Goal: Task Accomplishment & Management: Use online tool/utility

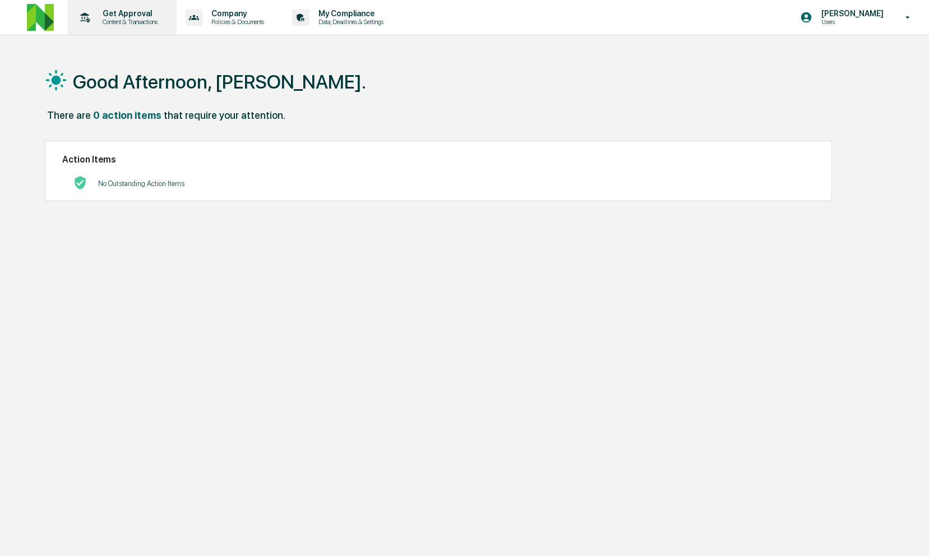
click at [133, 29] on div "Get Approval Content & Transactions" at bounding box center [121, 17] width 98 height 35
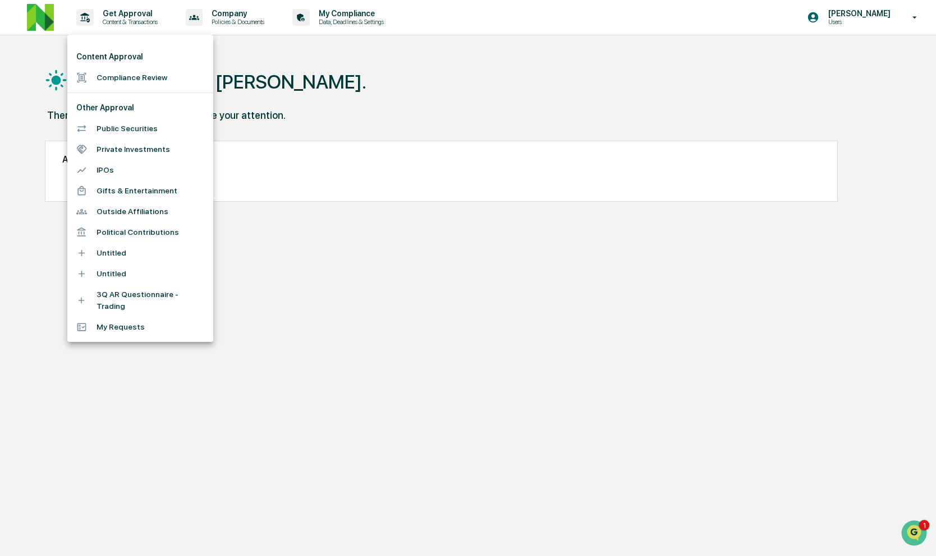
click at [143, 81] on li "Compliance Review" at bounding box center [140, 77] width 146 height 21
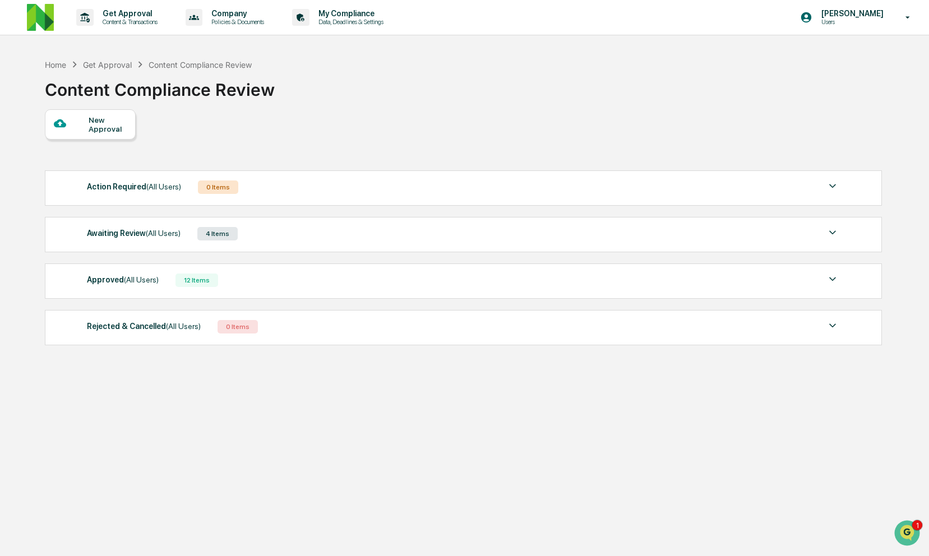
click at [167, 233] on span "(All Users)" at bounding box center [163, 233] width 35 height 9
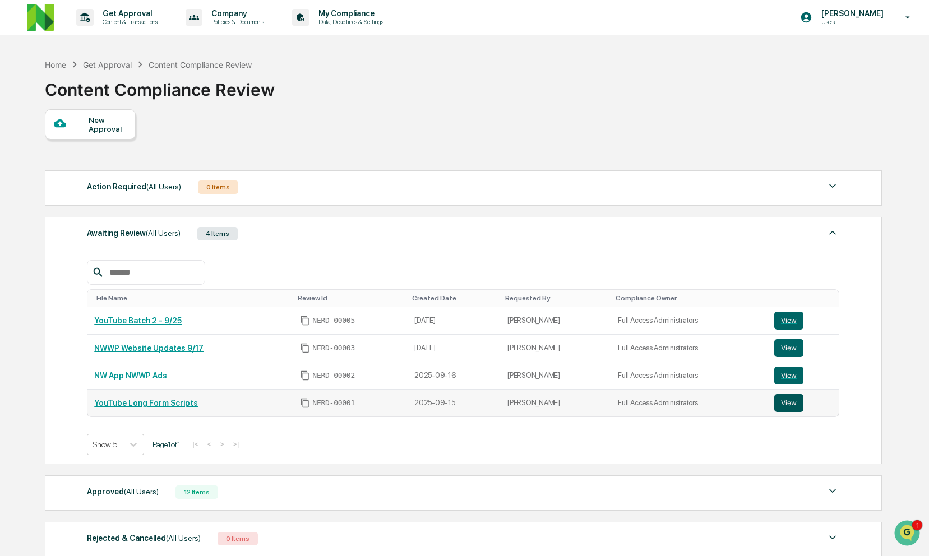
click at [787, 402] on button "View" at bounding box center [789, 403] width 29 height 18
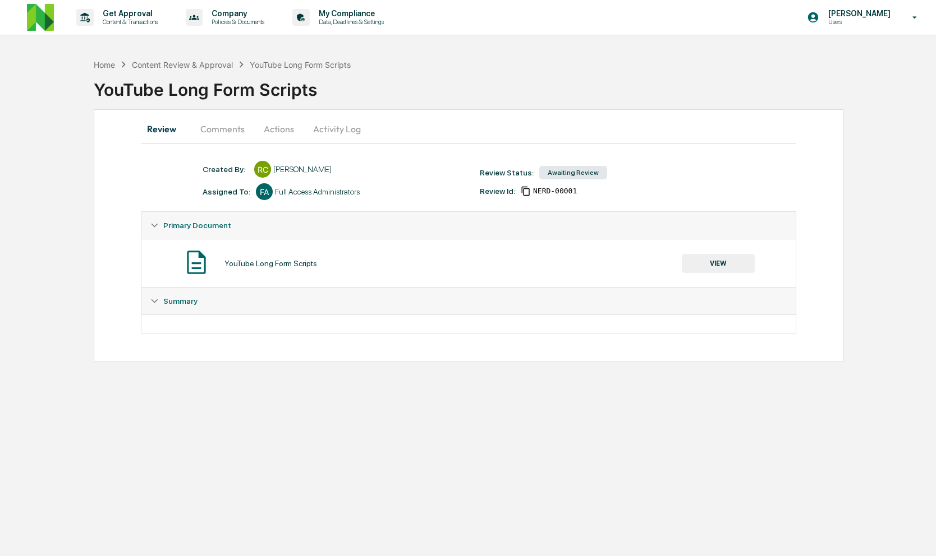
click at [215, 133] on button "Comments" at bounding box center [222, 129] width 62 height 27
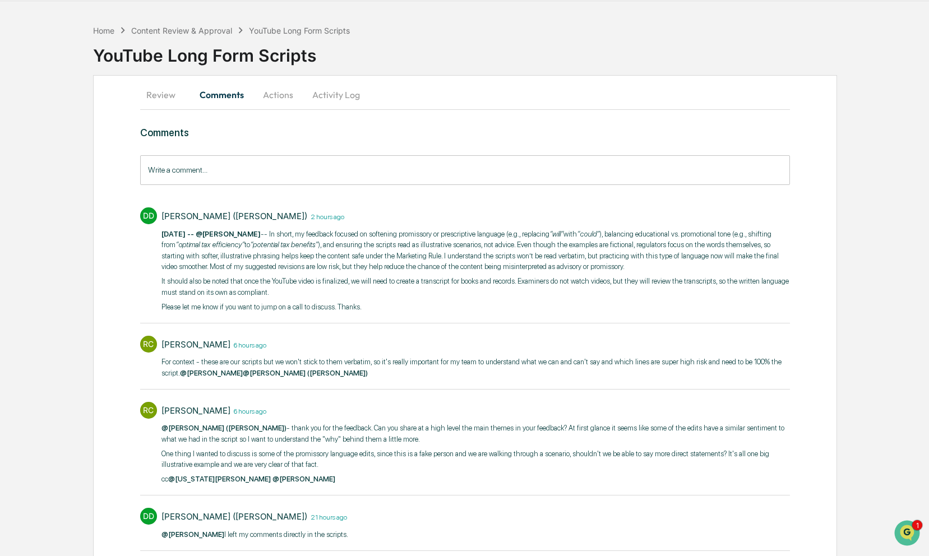
scroll to position [35, 0]
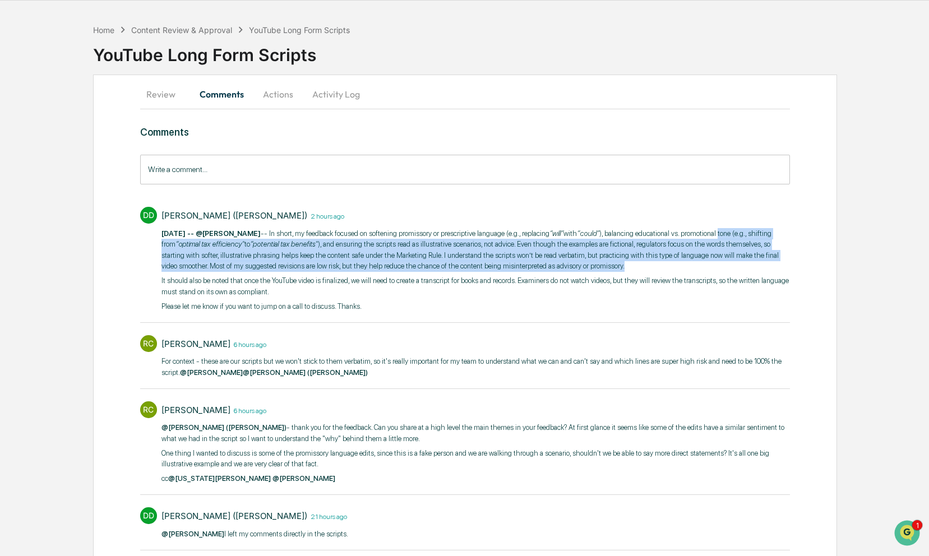
drag, startPoint x: 159, startPoint y: 248, endPoint x: 371, endPoint y: 275, distance: 214.3
click at [371, 275] on div "DD DeeAnn Mays (Dempsey) 2 hours ago 9/25/25 -- @Rachel Carlisle -- In short, m…" at bounding box center [465, 258] width 651 height 114
click at [371, 272] on p "9/25/25 -- @Rachel Carlisle -- In short, my feedback focused on softening promi…" at bounding box center [476, 250] width 629 height 44
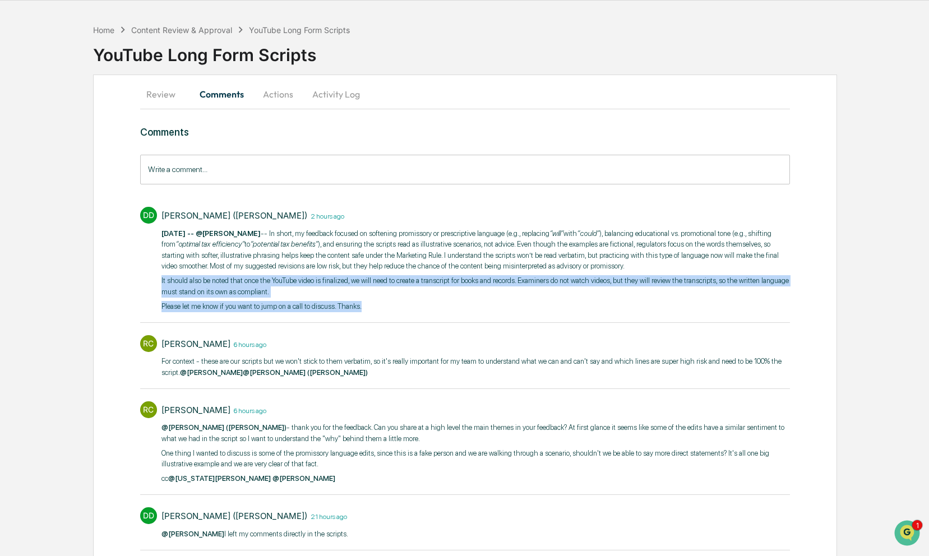
drag, startPoint x: 371, startPoint y: 275, endPoint x: 402, endPoint y: 313, distance: 48.6
click at [402, 312] on div "9/25/25 -- @Rachel Carlisle -- In short, my feedback focused on softening promi…" at bounding box center [476, 270] width 629 height 84
click at [402, 312] on p "Please let me know if you want to jump on a call to discuss. Thanks." at bounding box center [476, 306] width 629 height 11
drag, startPoint x: 402, startPoint y: 316, endPoint x: 374, endPoint y: 273, distance: 52.0
click at [374, 273] on div "9/25/25 -- @Rachel Carlisle -- In short, my feedback focused on softening promi…" at bounding box center [476, 270] width 629 height 84
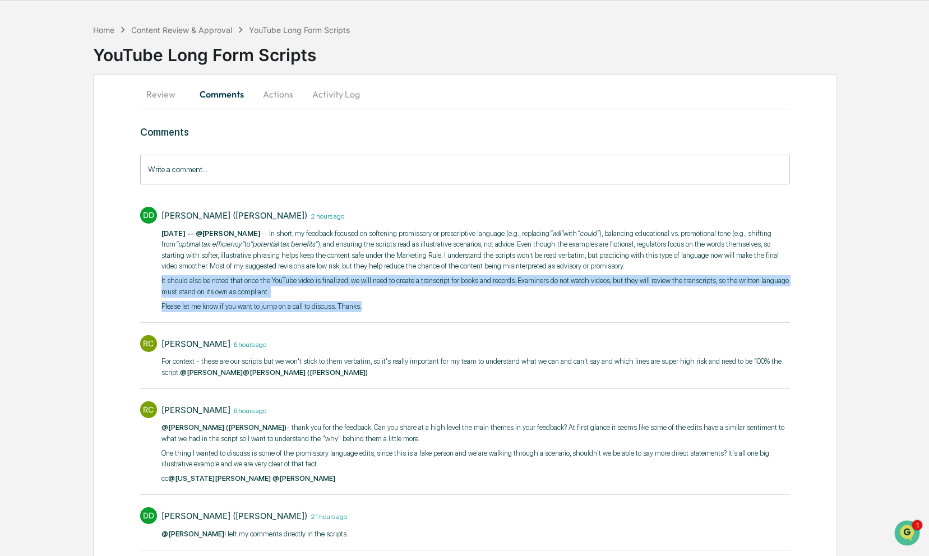
click at [374, 272] on p "9/25/25 -- @Rachel Carlisle -- In short, my feedback focused on softening promi…" at bounding box center [476, 250] width 629 height 44
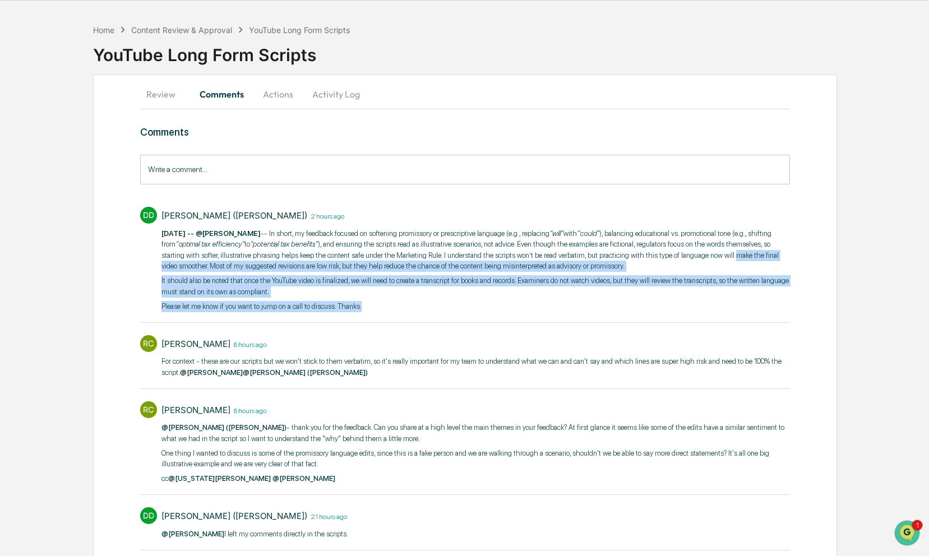
drag, startPoint x: 360, startPoint y: 265, endPoint x: 428, endPoint y: 324, distance: 90.2
click at [428, 316] on div "DeeAnn Mays (Dempsey) 2 hours ago 9/25/25 -- @Rachel Carlisle -- In short, my f…" at bounding box center [476, 261] width 629 height 109
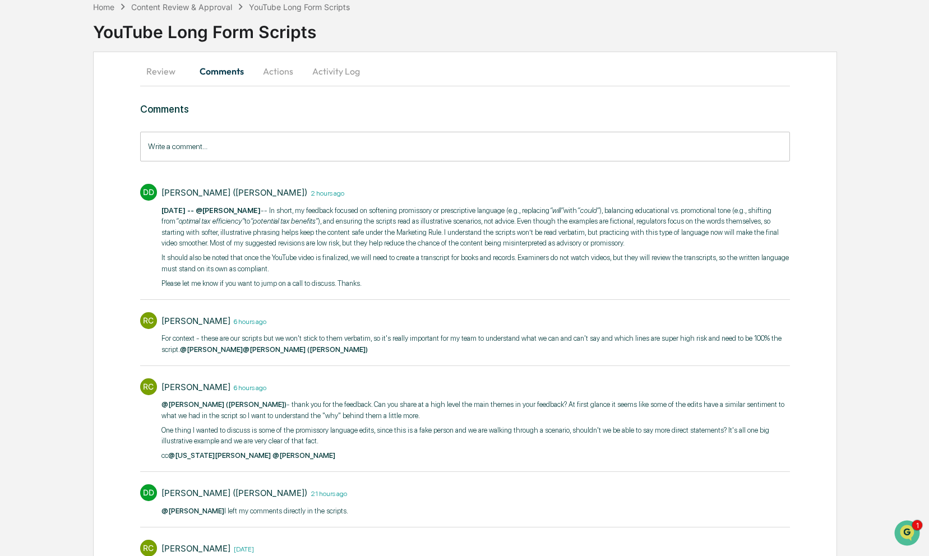
scroll to position [57, 0]
click at [458, 275] on p "It should also be noted that once the YouTube video is finalized, we will need …" at bounding box center [476, 264] width 629 height 22
click at [528, 148] on input "Write a comment..." at bounding box center [465, 147] width 651 height 30
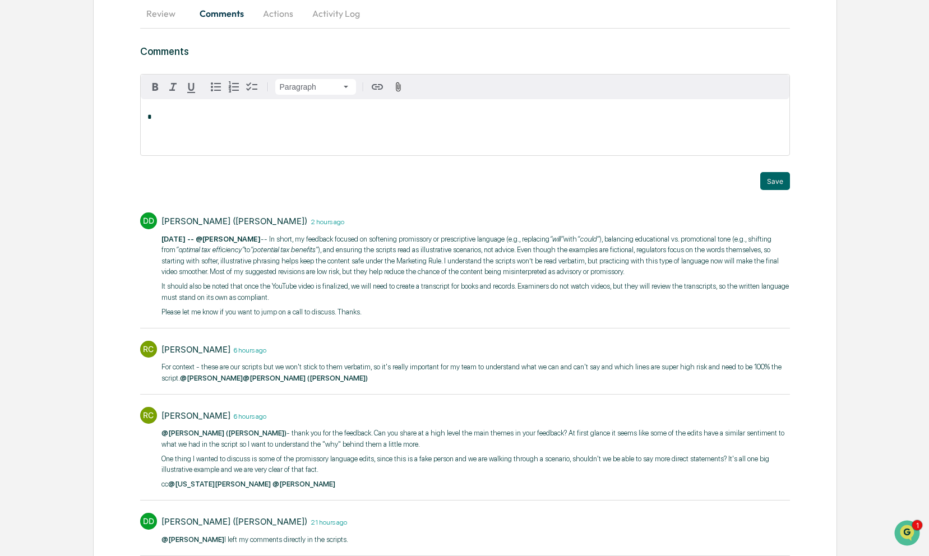
scroll to position [0, 0]
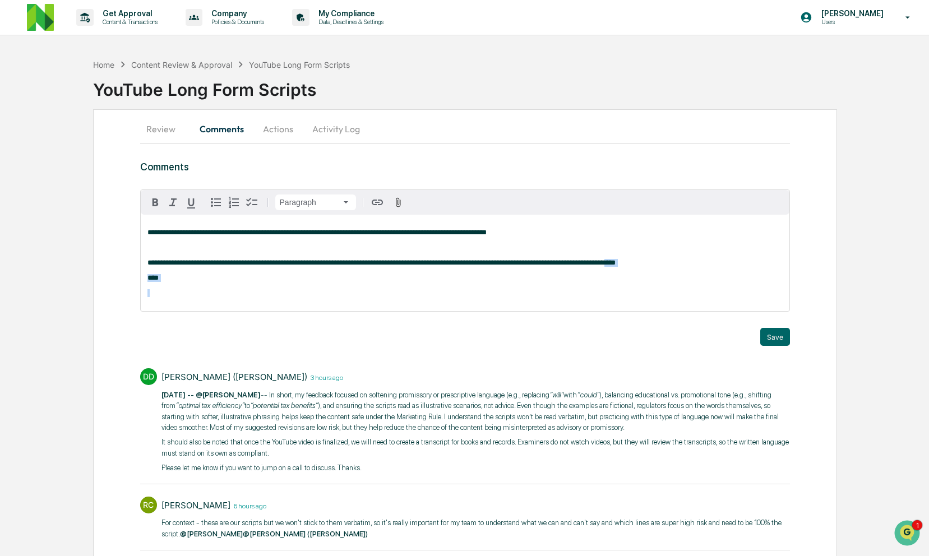
drag, startPoint x: 702, startPoint y: 267, endPoint x: 711, endPoint y: 303, distance: 37.4
click at [711, 303] on div "**********" at bounding box center [466, 263] width 650 height 96
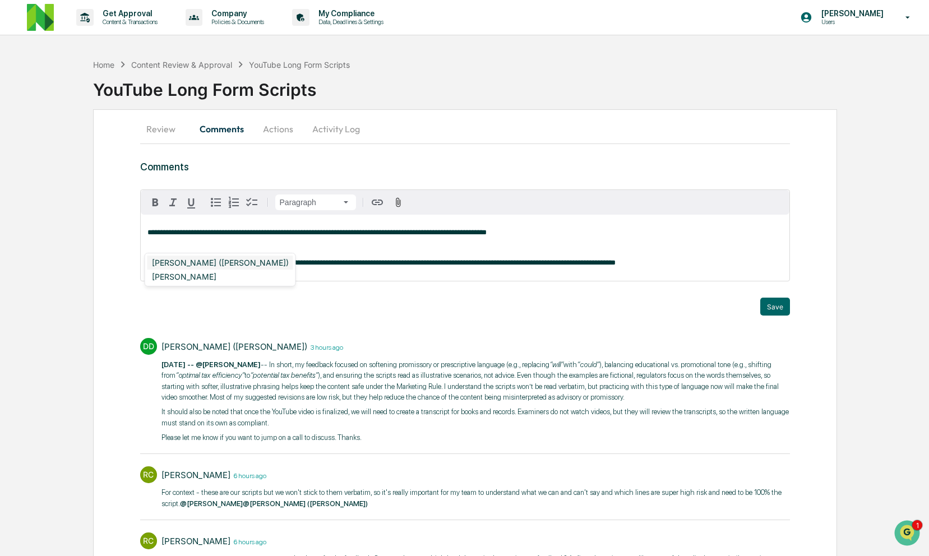
click at [222, 263] on div "DeeAnn Mays (Dempsey)" at bounding box center [221, 263] width 146 height 14
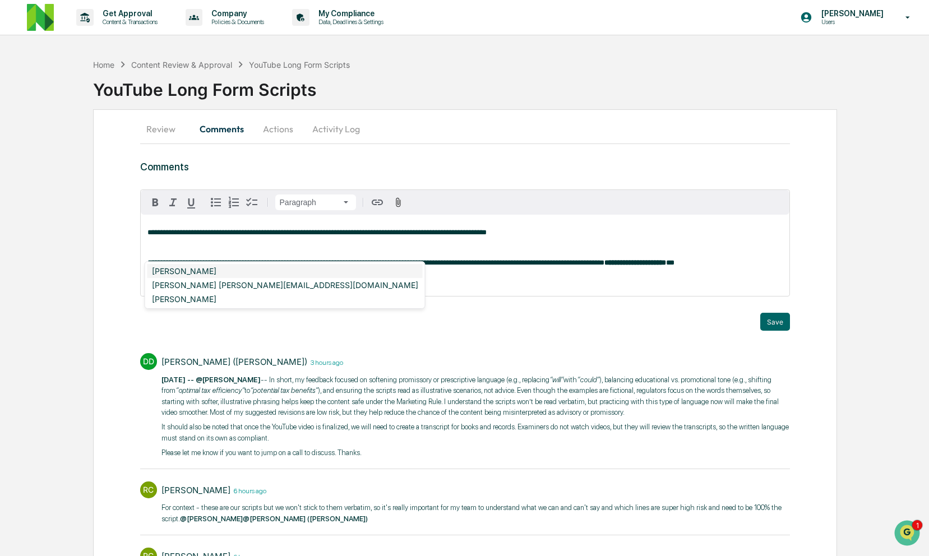
click at [183, 270] on div "Neshie Tiwari" at bounding box center [285, 271] width 275 height 14
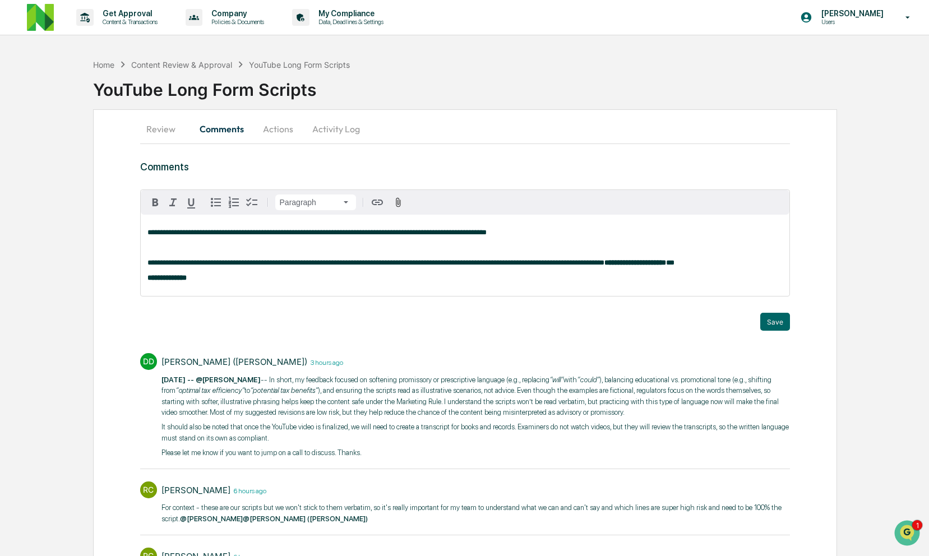
click at [277, 282] on p "**********" at bounding box center [466, 278] width 636 height 8
click at [149, 282] on strong "**********" at bounding box center [167, 277] width 39 height 7
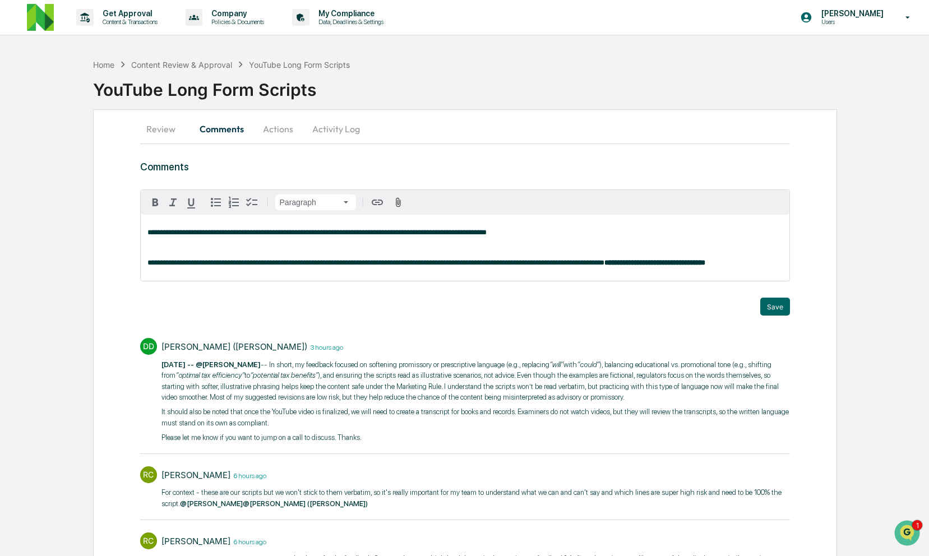
click at [369, 267] on p "**********" at bounding box center [466, 263] width 636 height 8
click at [439, 260] on span "**********" at bounding box center [376, 262] width 457 height 7
click at [494, 250] on p at bounding box center [466, 248] width 636 height 8
click at [398, 200] on icon "button" at bounding box center [398, 202] width 5 height 10
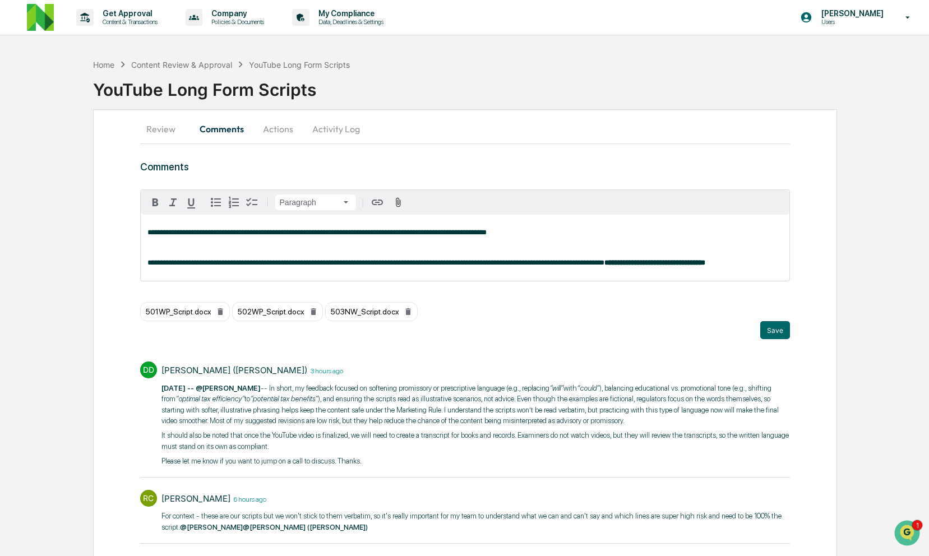
click at [573, 235] on p "**********" at bounding box center [466, 233] width 636 height 8
click at [143, 266] on div "**********" at bounding box center [466, 248] width 650 height 66
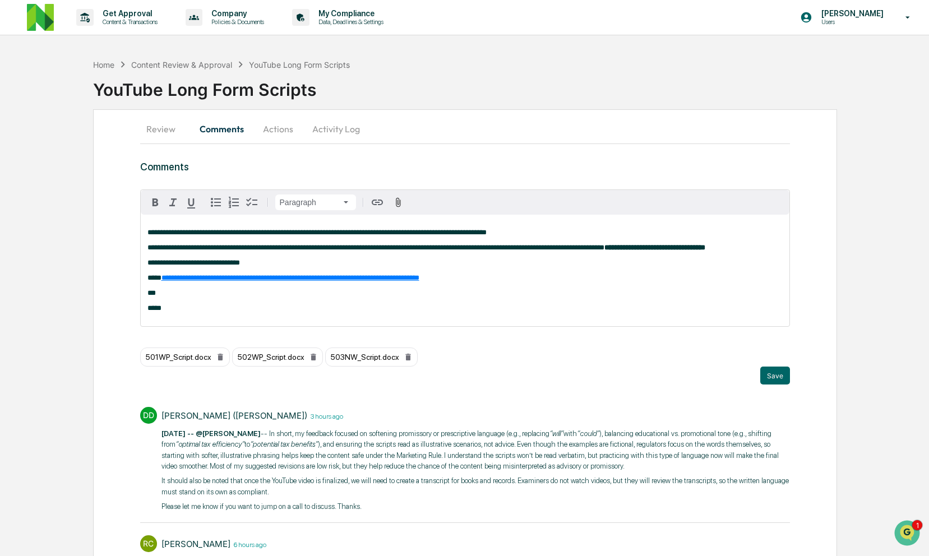
click at [294, 297] on p "***" at bounding box center [466, 293] width 636 height 8
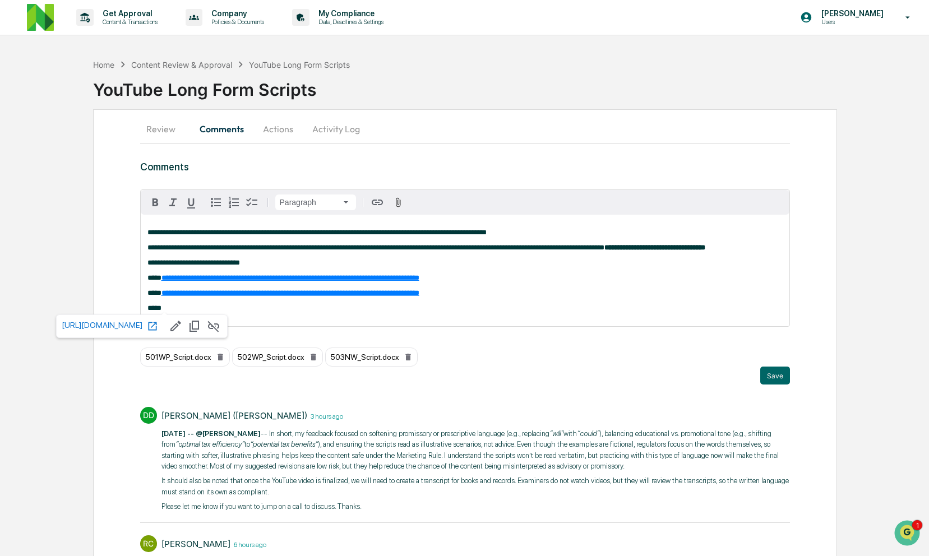
click at [412, 326] on div "**********" at bounding box center [466, 271] width 650 height 112
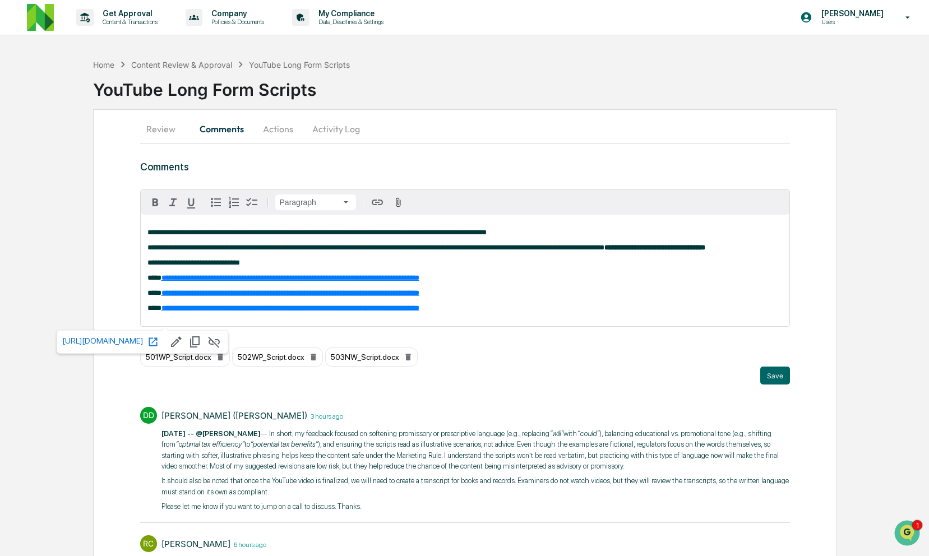
click at [619, 339] on div "**********" at bounding box center [465, 267] width 651 height 154
click at [637, 297] on p "**********" at bounding box center [466, 293] width 636 height 8
click at [779, 385] on button "Save" at bounding box center [776, 376] width 30 height 18
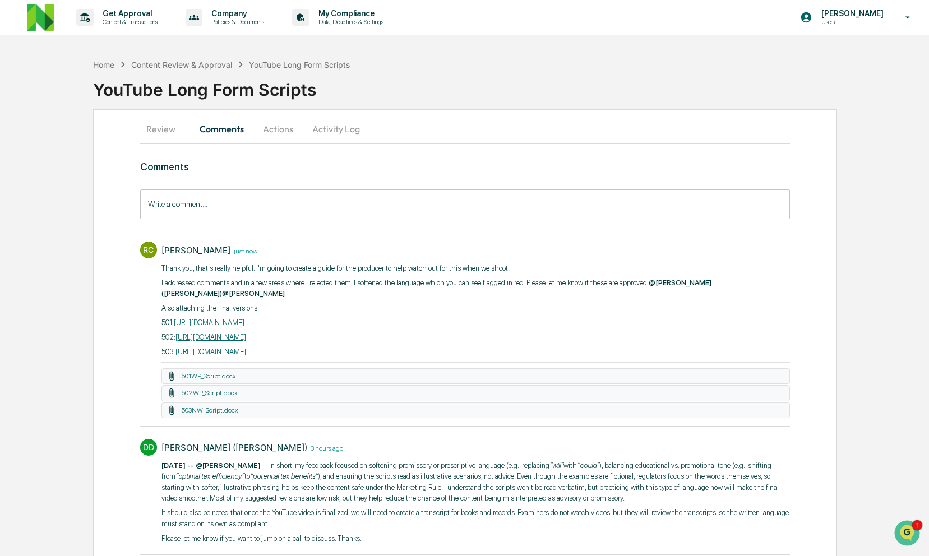
click at [336, 124] on button "Activity Log" at bounding box center [336, 129] width 66 height 27
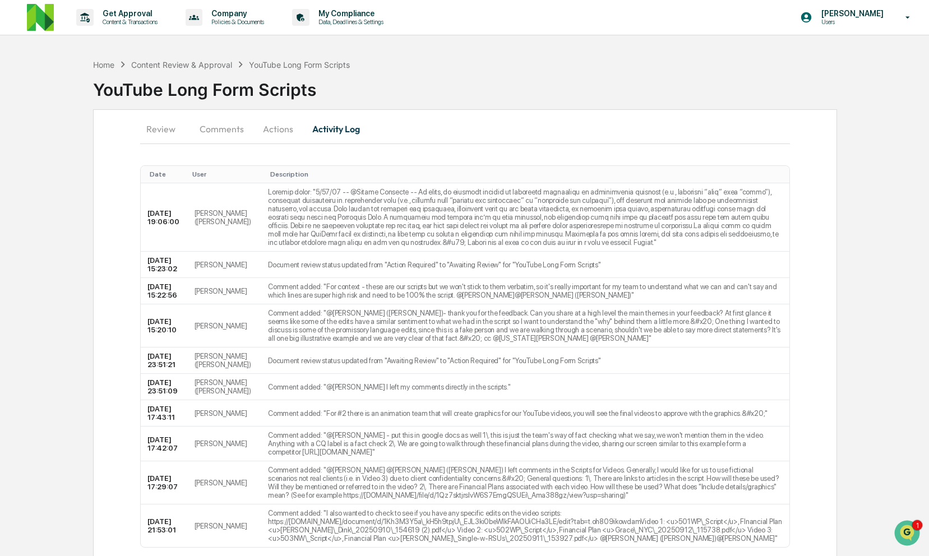
click at [274, 130] on button "Actions" at bounding box center [278, 129] width 50 height 27
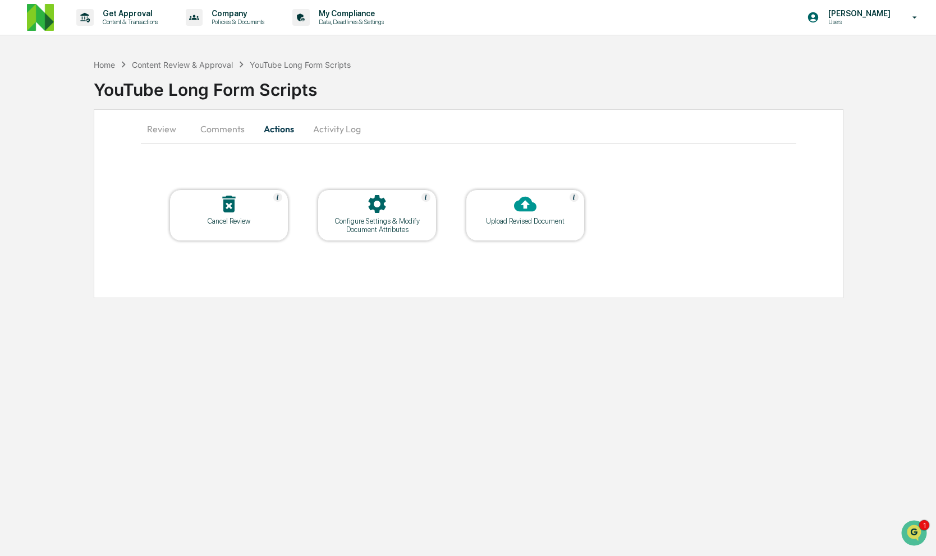
click at [213, 130] on button "Comments" at bounding box center [222, 129] width 62 height 27
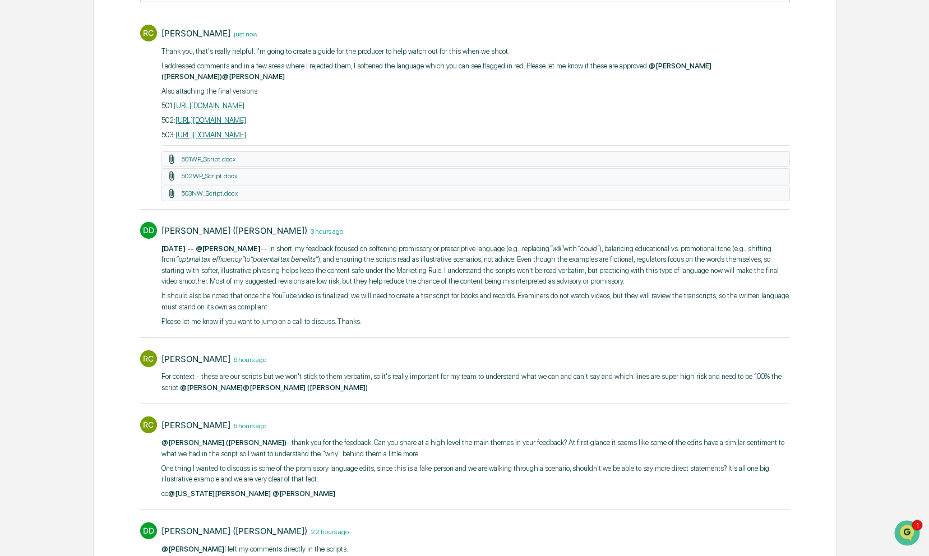
scroll to position [232, 0]
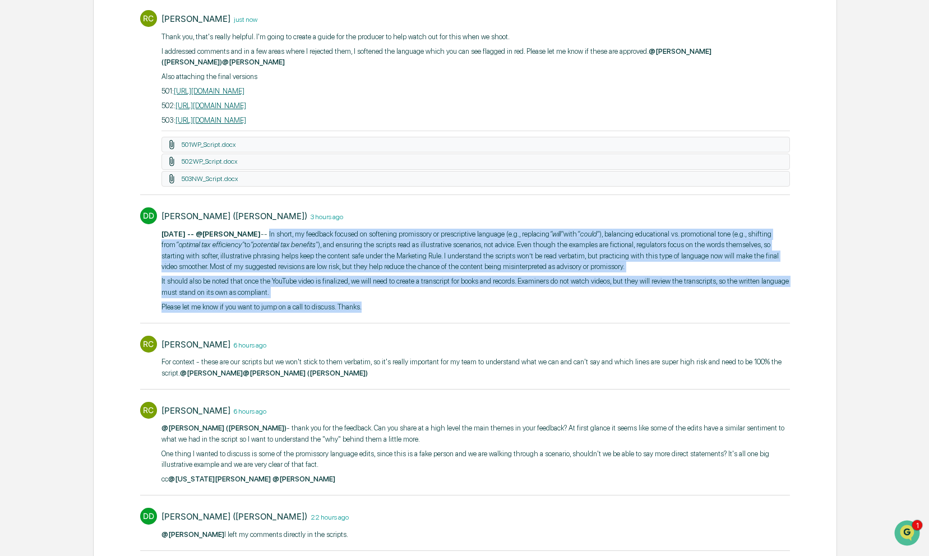
drag, startPoint x: 266, startPoint y: 234, endPoint x: 440, endPoint y: 319, distance: 193.2
click at [440, 313] on div "9/25/25 -- @Rachel Carlisle -- In short, my feedback focused on softening promi…" at bounding box center [476, 271] width 629 height 84
copy div "In short, my feedback focused on softening promissory or prescriptive language …"
click at [398, 273] on p "9/25/25 -- @Rachel Carlisle -- In short, my feedback focused on softening promi…" at bounding box center [476, 251] width 629 height 44
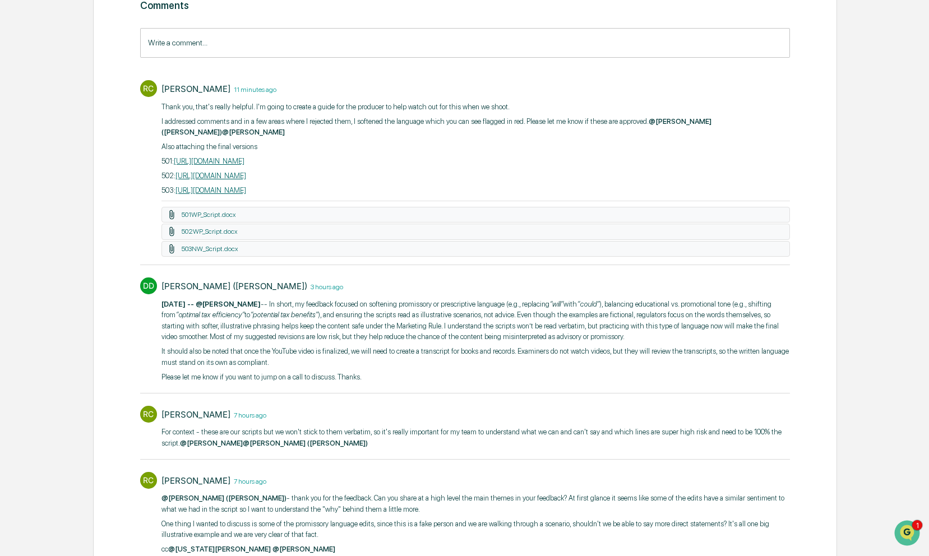
scroll to position [0, 0]
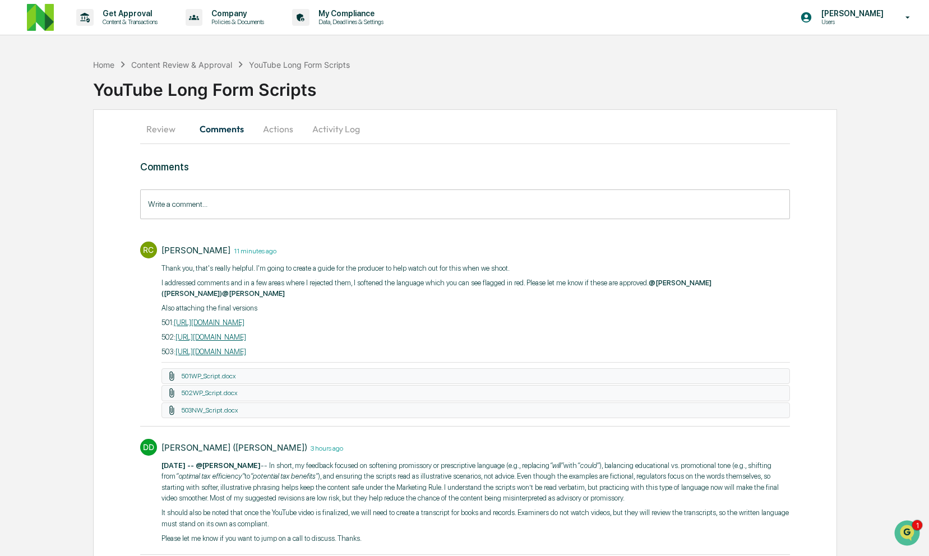
click at [164, 138] on button "Review" at bounding box center [165, 129] width 50 height 27
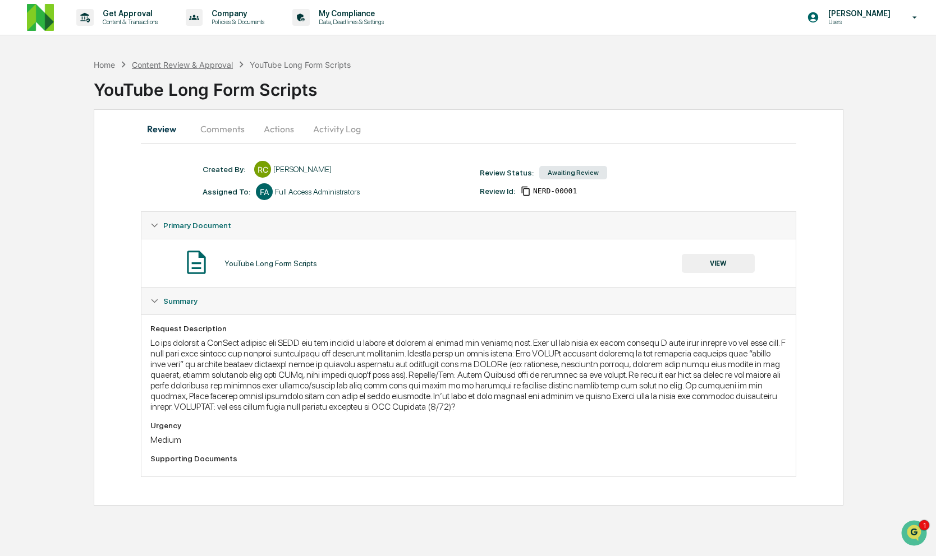
click at [181, 67] on div "Content Review & Approval" at bounding box center [182, 65] width 101 height 10
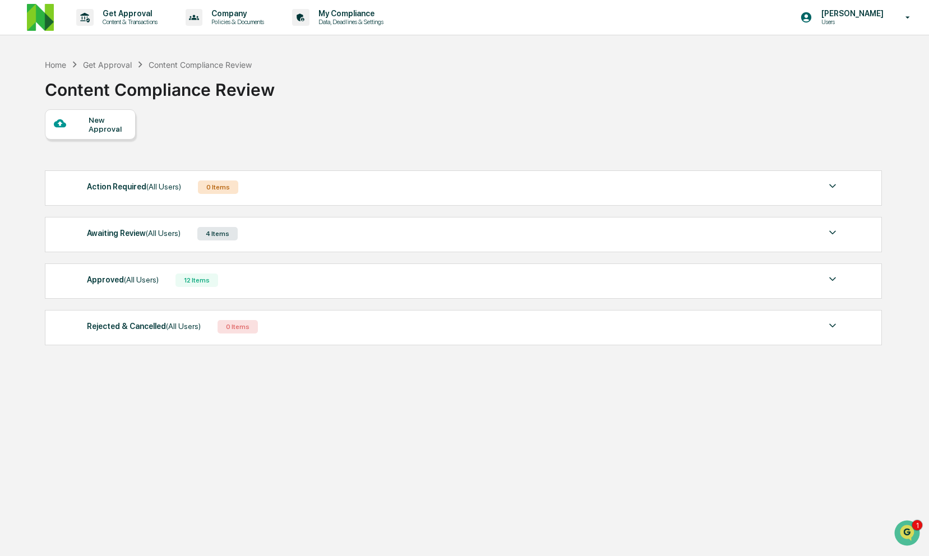
click at [101, 67] on div "Get Approval" at bounding box center [107, 65] width 49 height 10
click at [181, 239] on div "Awaiting Review (All Users)" at bounding box center [134, 233] width 94 height 15
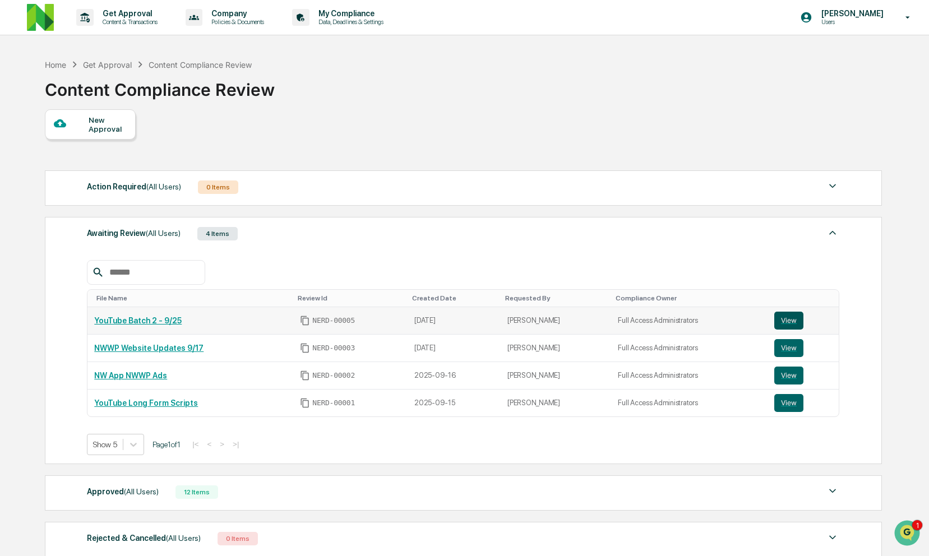
click at [792, 319] on button "View" at bounding box center [789, 321] width 29 height 18
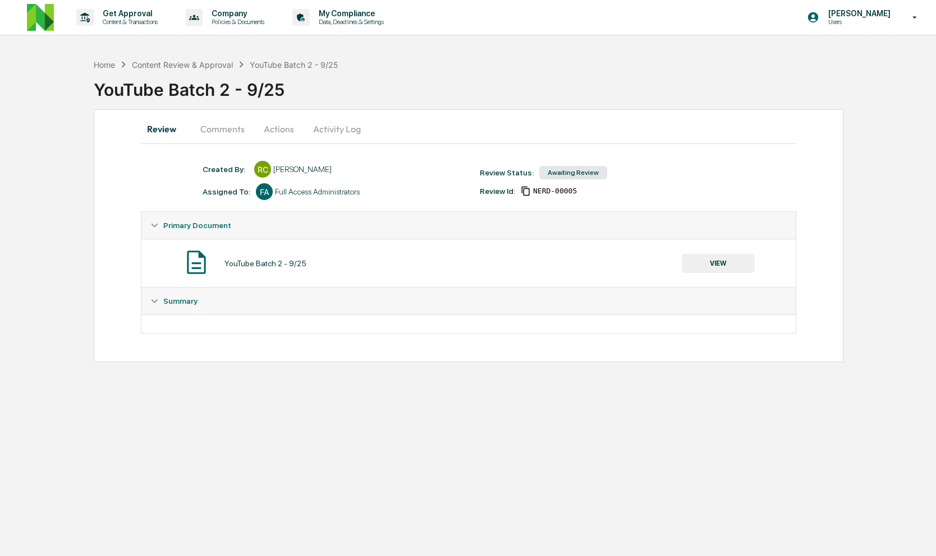
click at [233, 128] on button "Comments" at bounding box center [222, 129] width 62 height 27
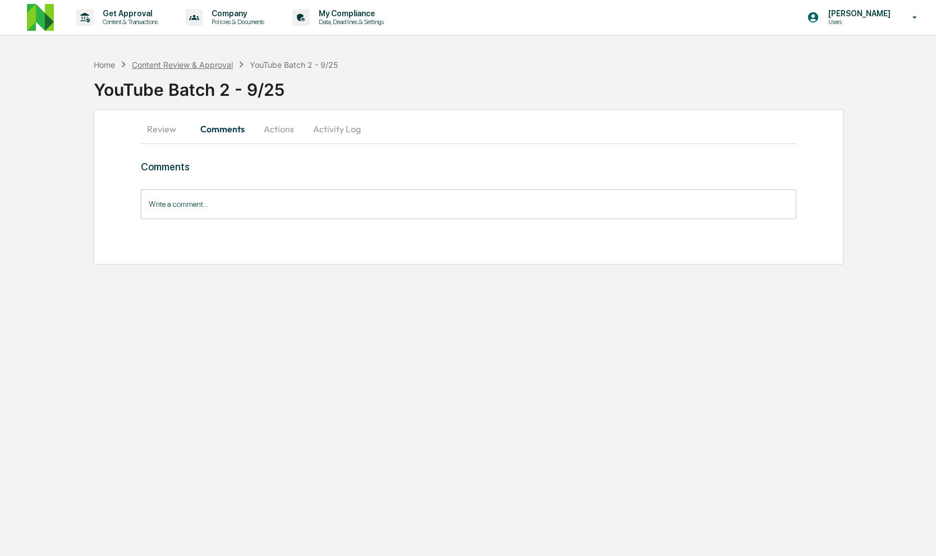
click at [174, 65] on div "Content Review & Approval" at bounding box center [182, 65] width 101 height 10
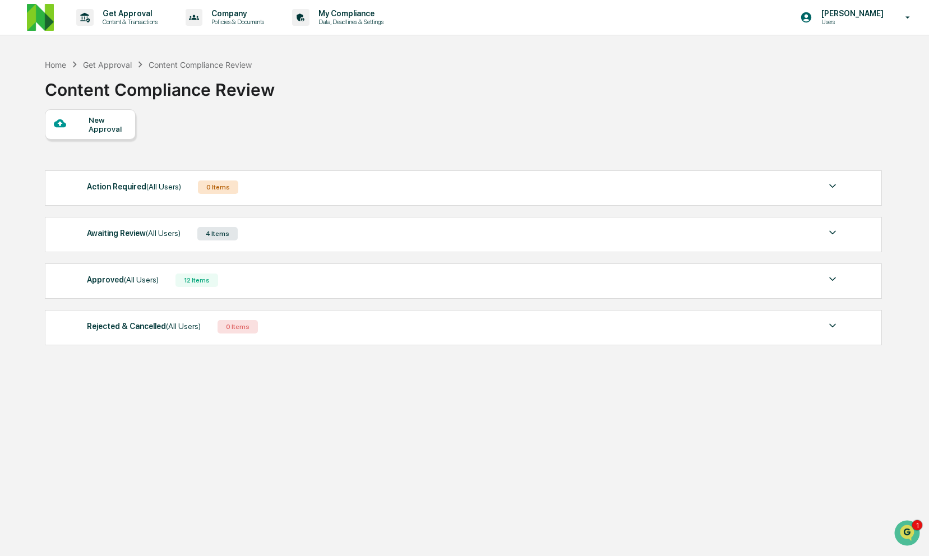
click at [762, 240] on div "Awaiting Review (All Users) 4 Items" at bounding box center [463, 234] width 753 height 16
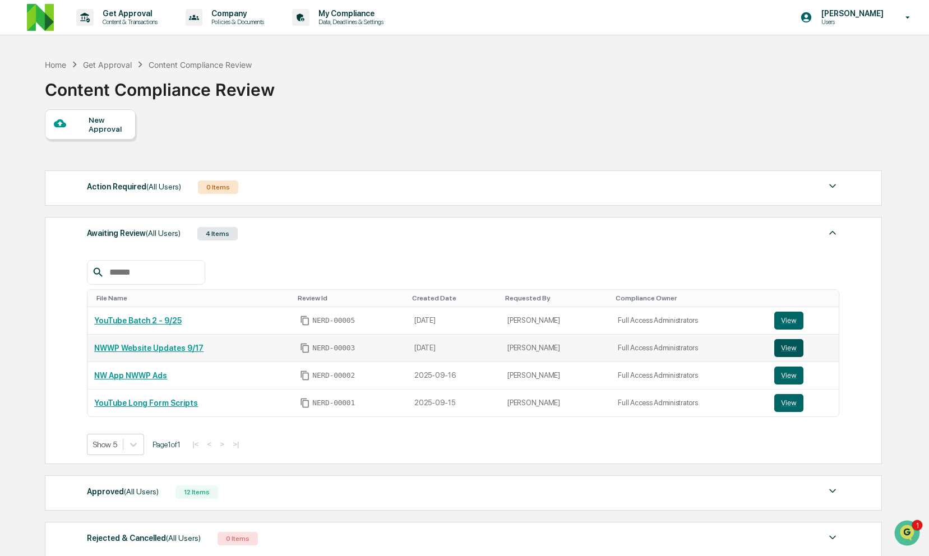
click at [795, 348] on button "View" at bounding box center [789, 348] width 29 height 18
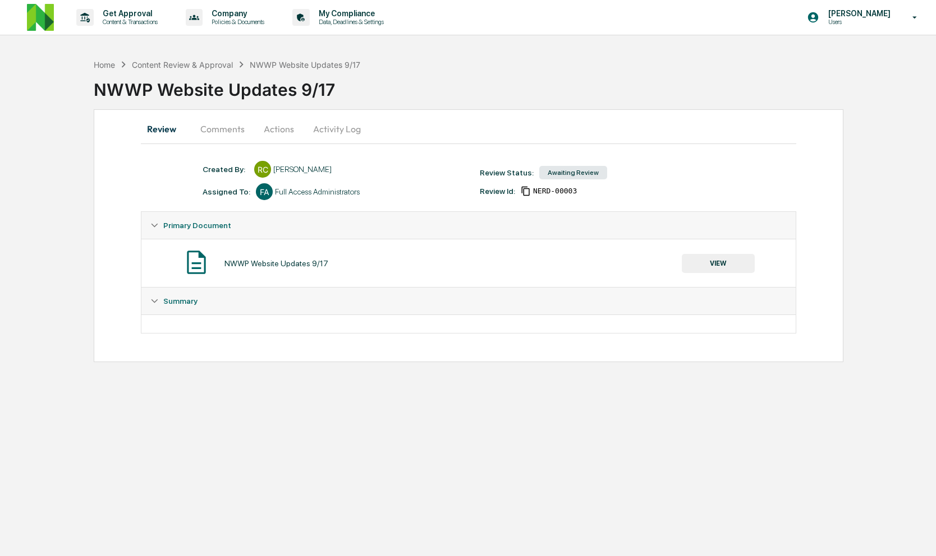
click at [241, 132] on button "Comments" at bounding box center [222, 129] width 62 height 27
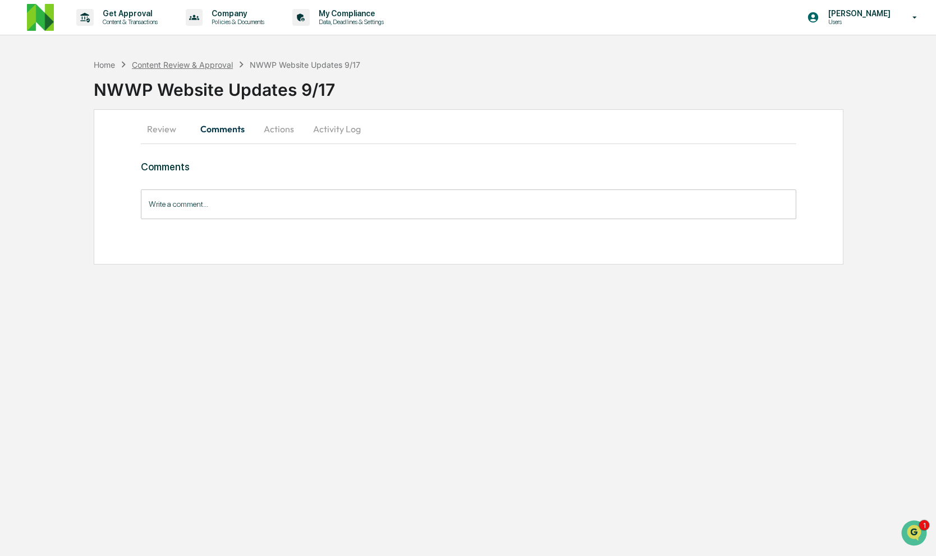
click at [222, 66] on div "Content Review & Approval" at bounding box center [182, 65] width 101 height 10
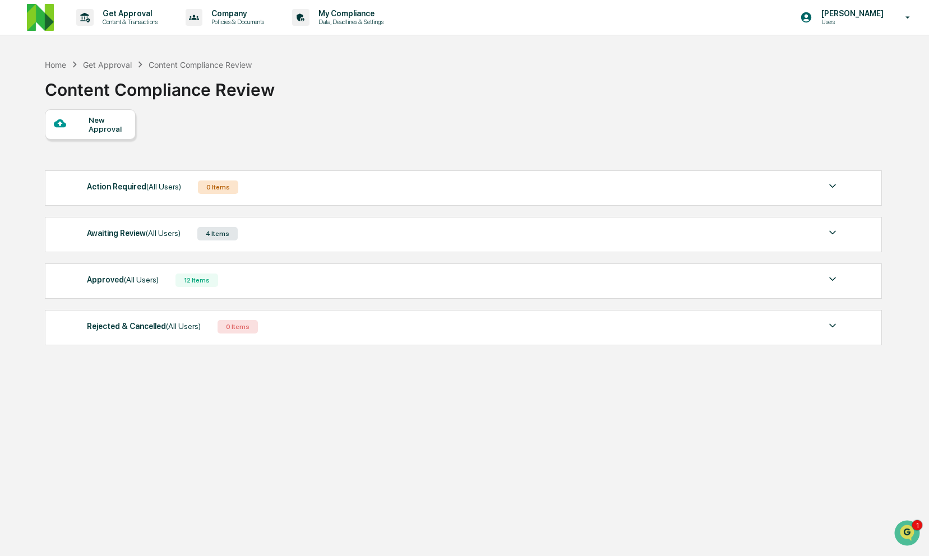
click at [550, 245] on div "Awaiting Review (All Users) 4 Items File Name Review Id Created Date Requested …" at bounding box center [463, 234] width 837 height 35
click at [546, 234] on div "Awaiting Review (All Users) 4 Items" at bounding box center [463, 234] width 753 height 16
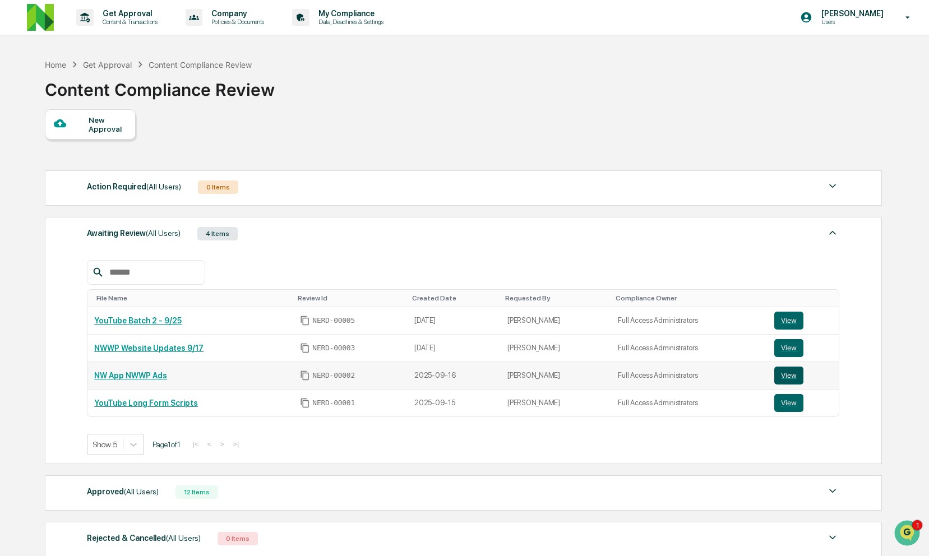
click at [784, 379] on button "View" at bounding box center [789, 376] width 29 height 18
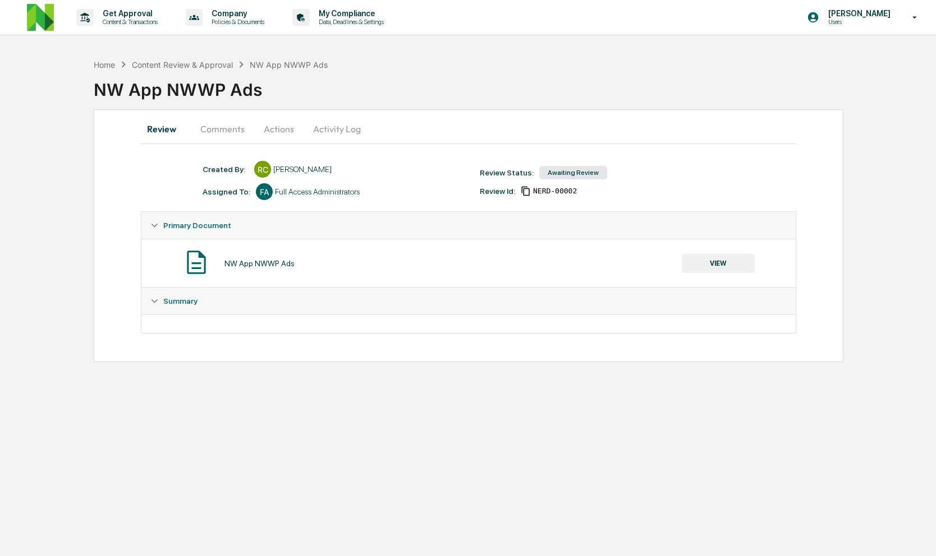
click at [220, 123] on button "Comments" at bounding box center [222, 129] width 62 height 27
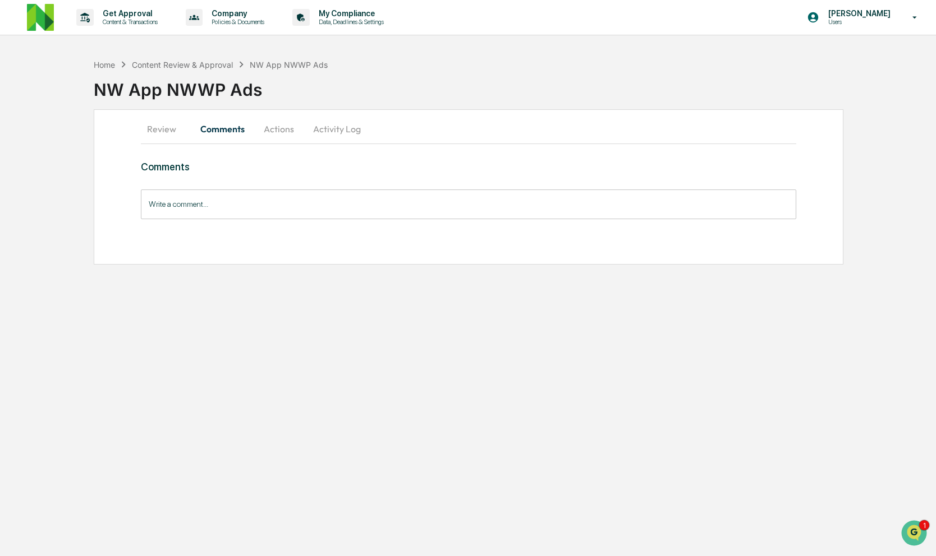
click at [150, 131] on button "Review" at bounding box center [166, 129] width 50 height 27
